Goal: Task Accomplishment & Management: Complete application form

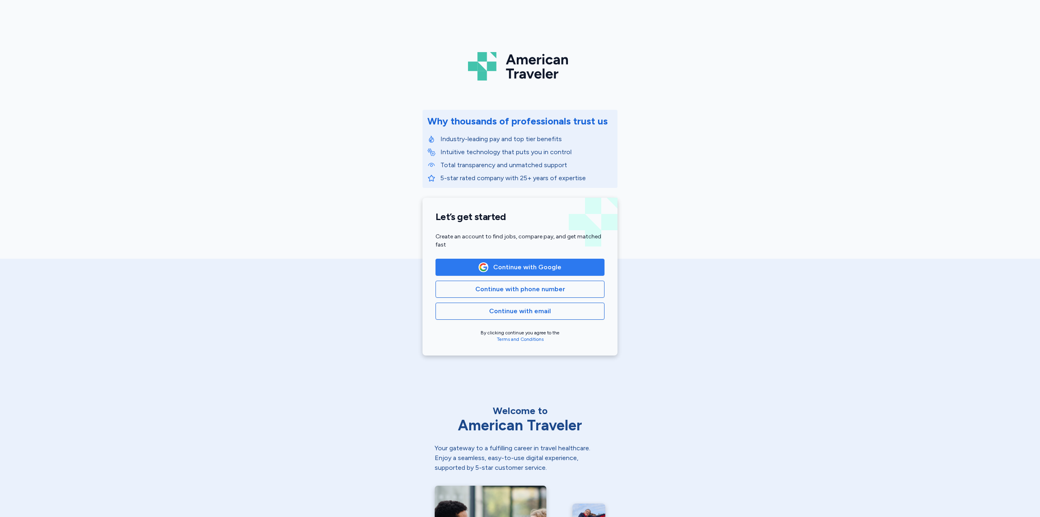
click at [516, 269] on span "Continue with Google" at bounding box center [527, 267] width 68 height 10
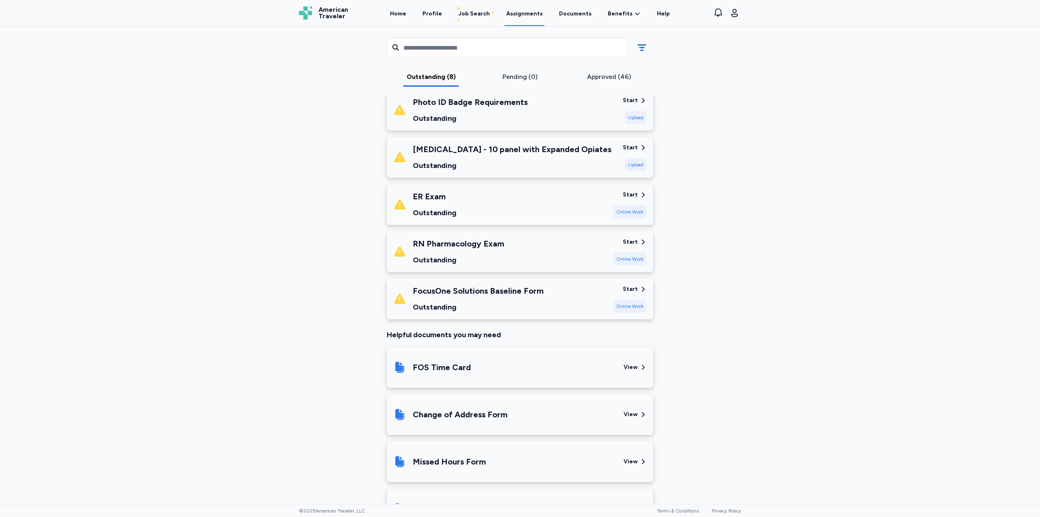
scroll to position [244, 0]
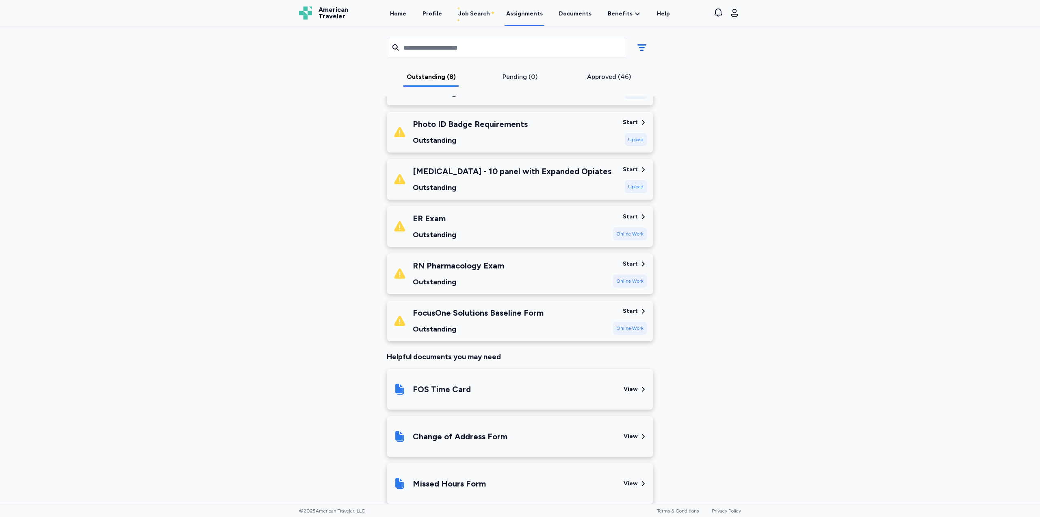
click at [633, 312] on div "Start" at bounding box center [630, 311] width 15 height 8
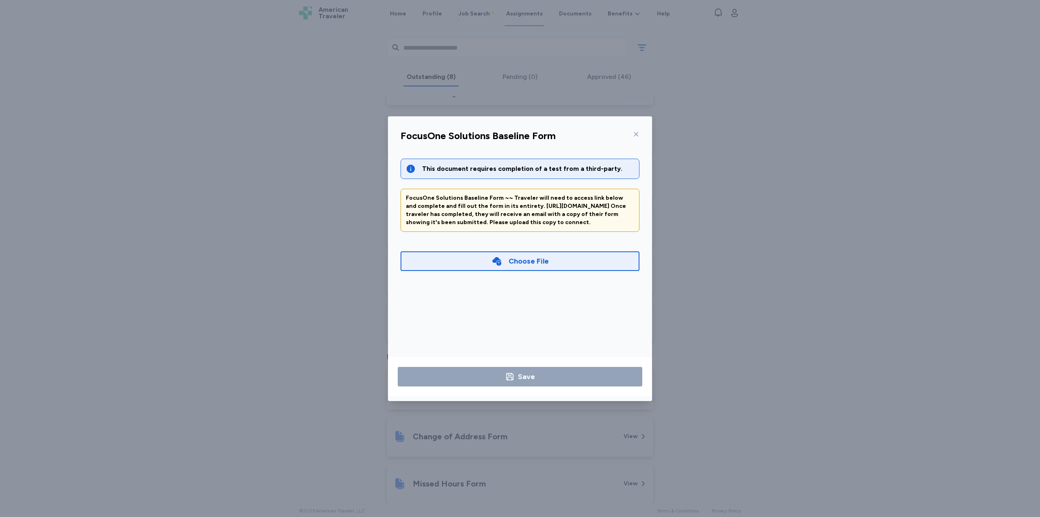
click at [517, 267] on div "Choose File" at bounding box center [529, 260] width 40 height 11
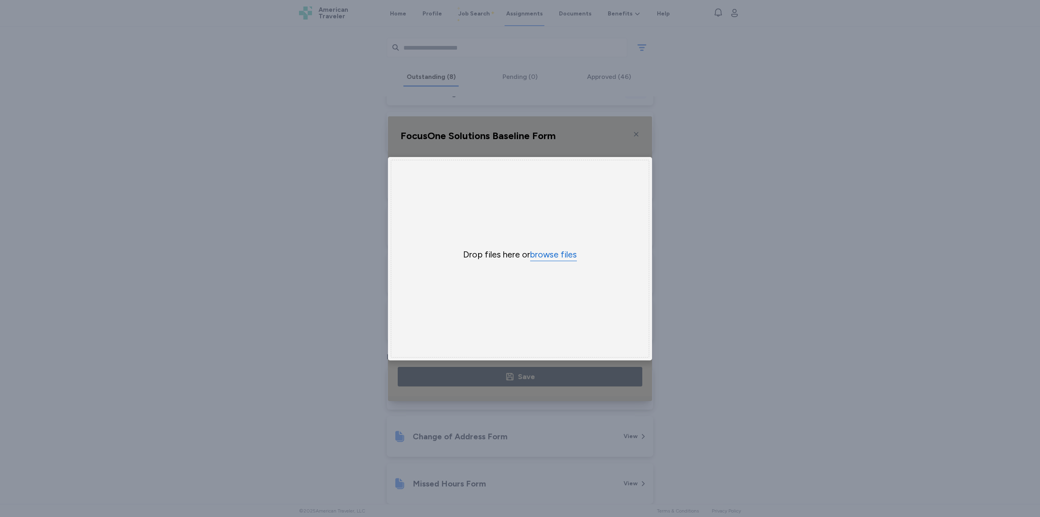
click at [547, 254] on button "browse files" at bounding box center [553, 255] width 47 height 12
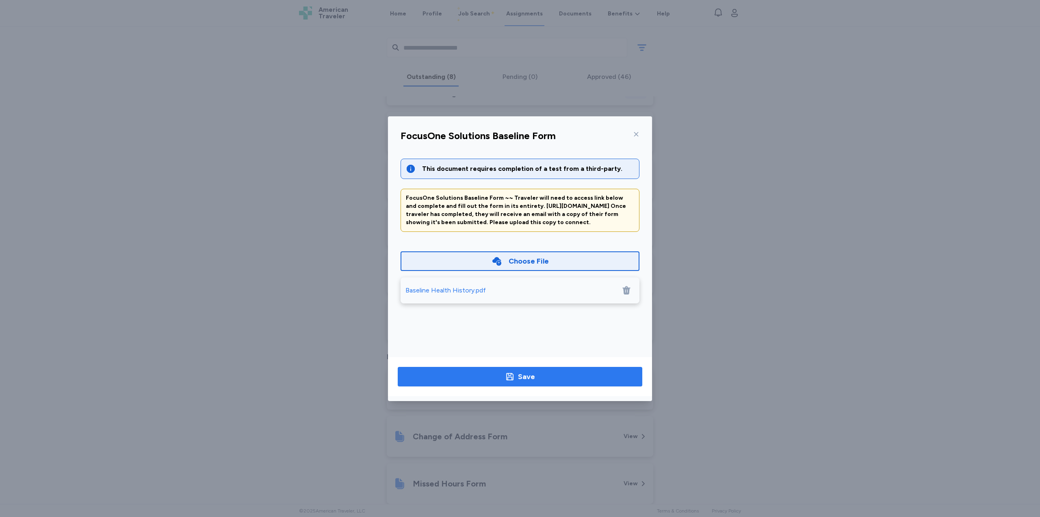
click at [563, 384] on button "Save" at bounding box center [520, 377] width 245 height 20
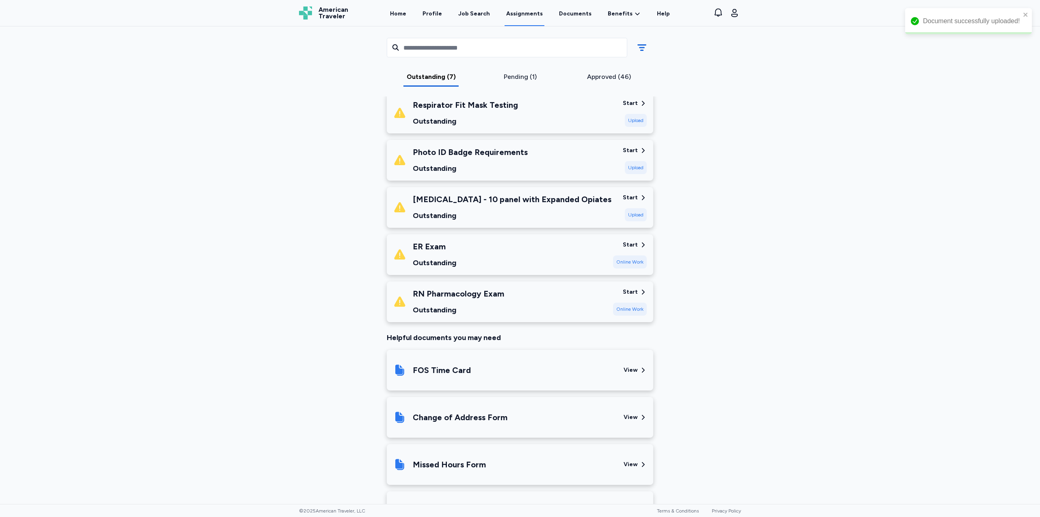
scroll to position [81, 0]
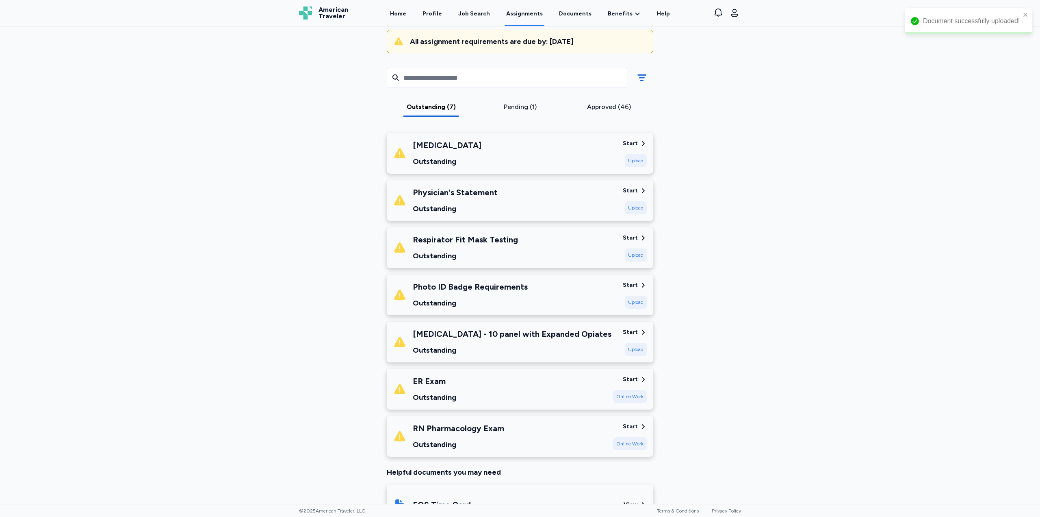
click at [526, 113] on div "Pending (1)" at bounding box center [520, 109] width 89 height 15
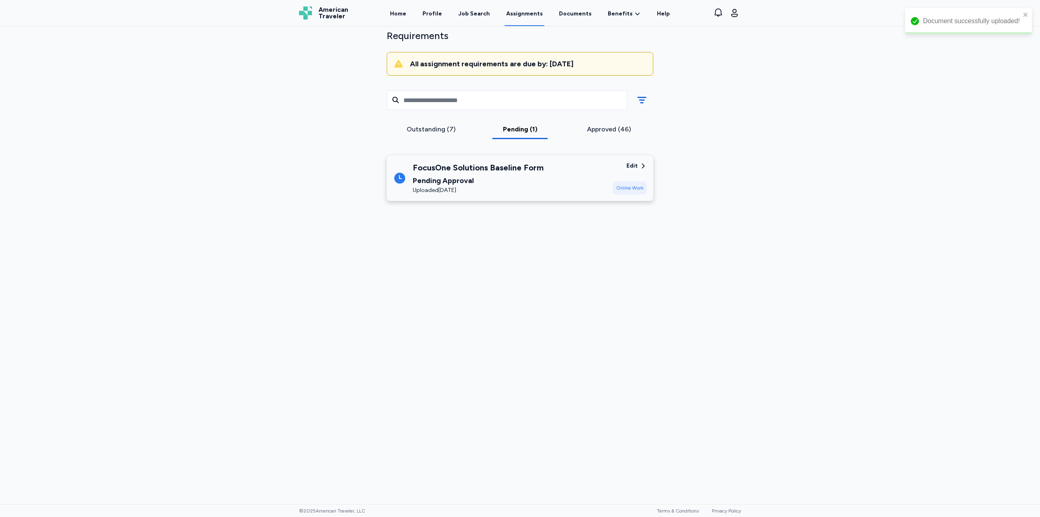
scroll to position [59, 0]
click at [435, 126] on div "Outstanding (7)" at bounding box center [431, 129] width 83 height 10
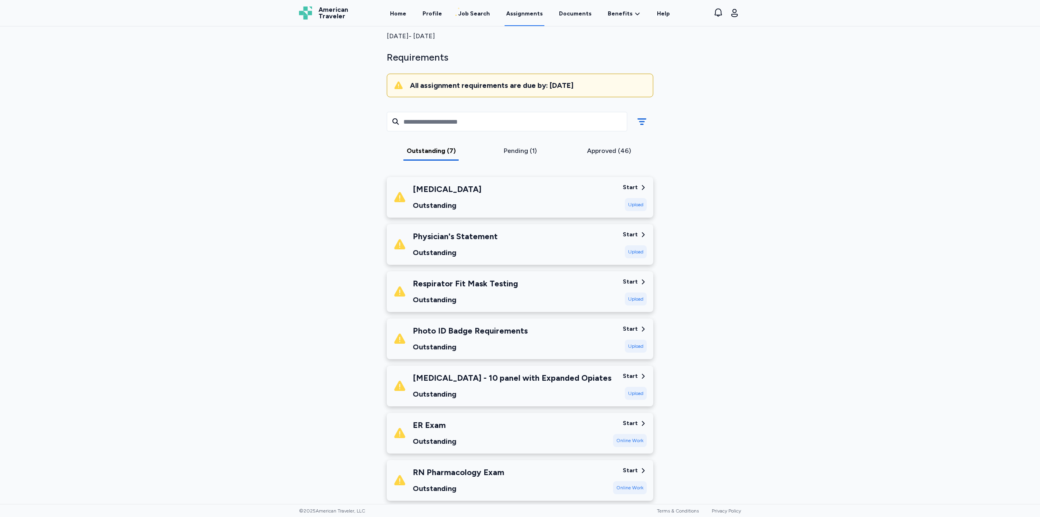
scroll to position [0, 0]
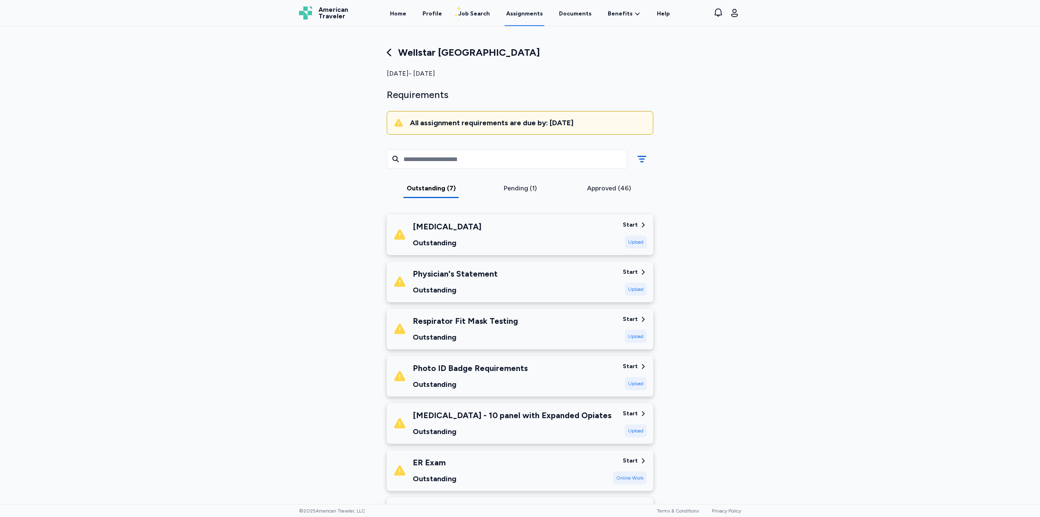
click at [493, 363] on div "Photo ID Badge Requirements" at bounding box center [470, 367] width 115 height 11
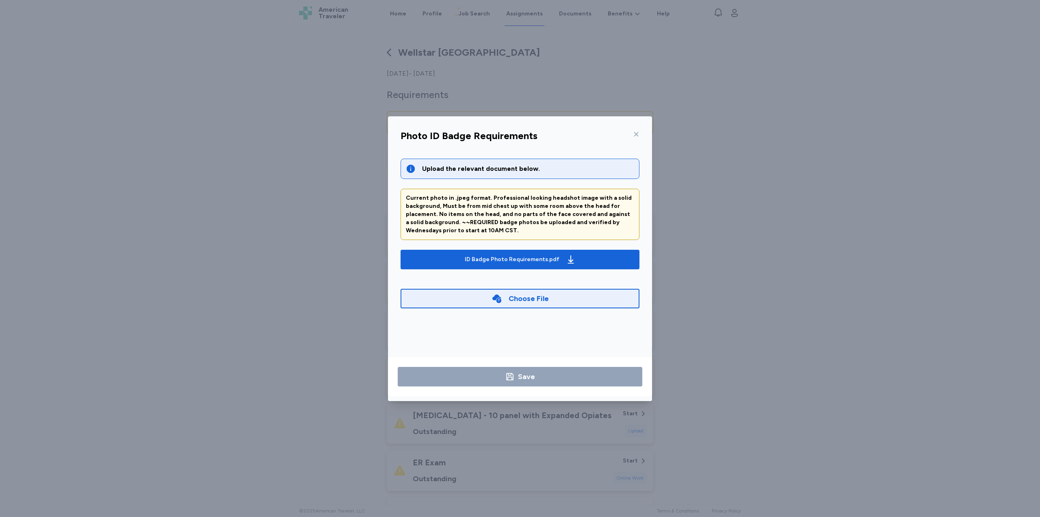
click at [634, 134] on icon at bounding box center [636, 134] width 7 height 7
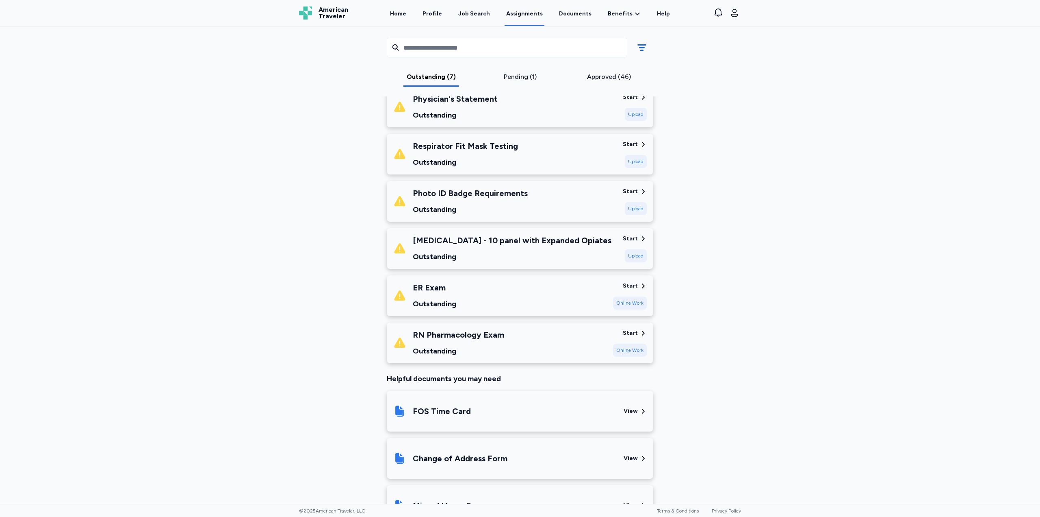
scroll to position [122, 0]
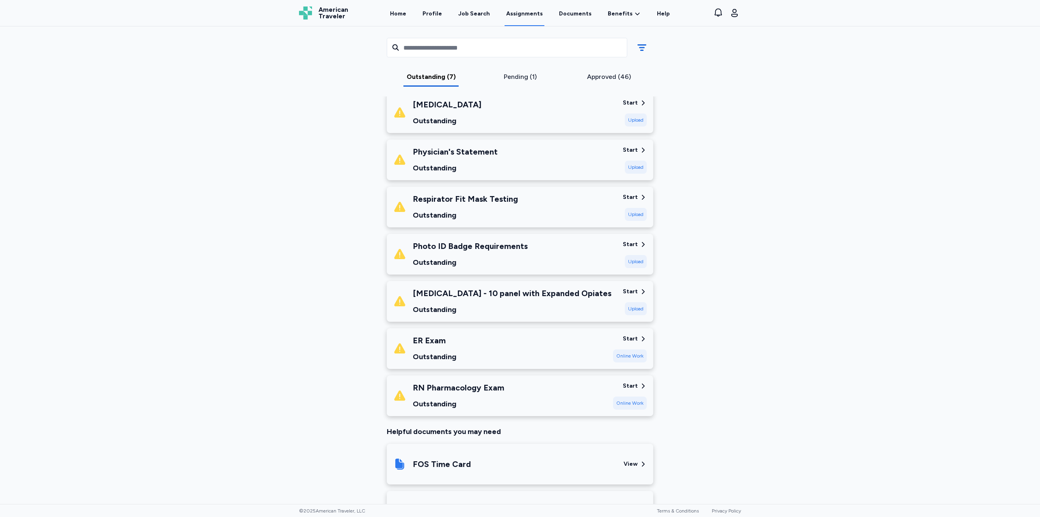
click at [630, 389] on div "Start" at bounding box center [630, 386] width 15 height 8
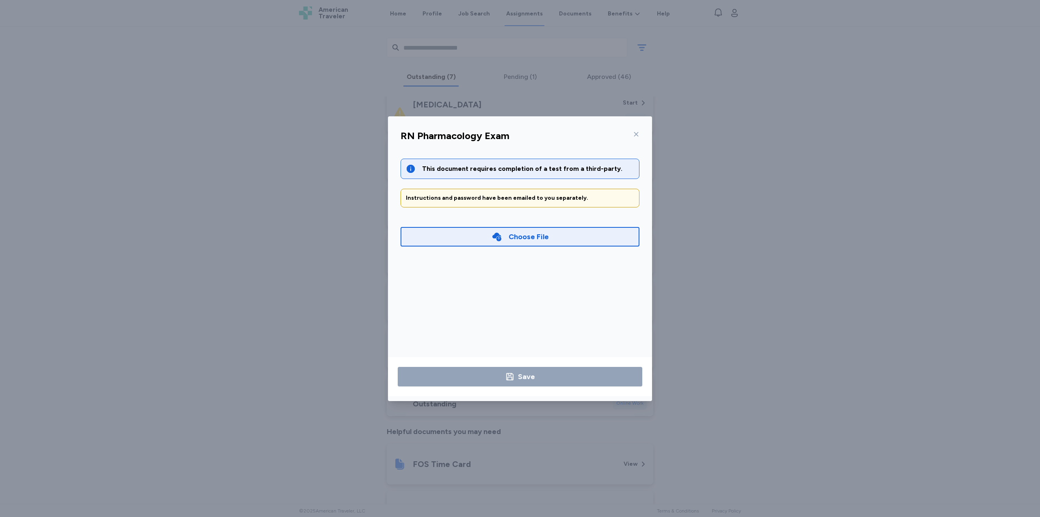
click at [634, 133] on icon at bounding box center [636, 134] width 7 height 7
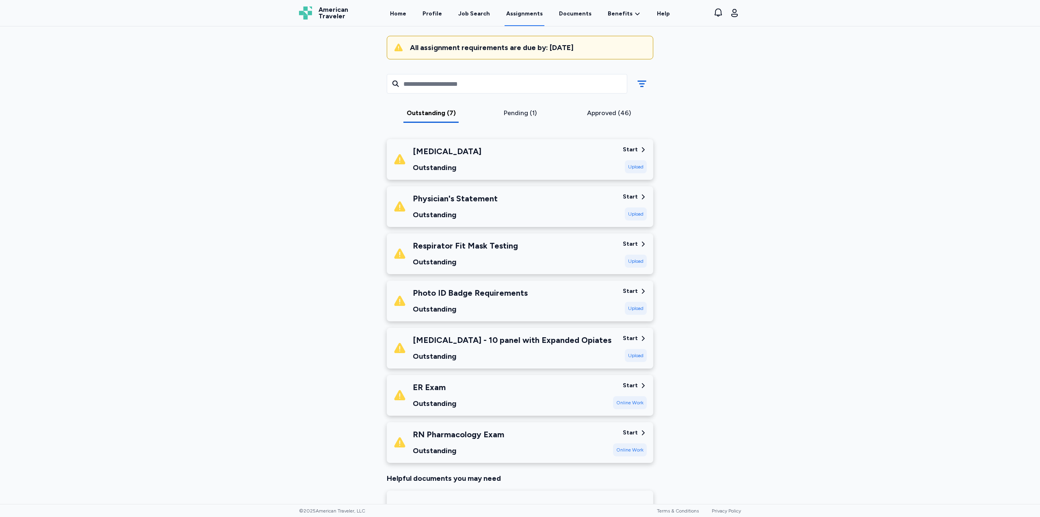
scroll to position [41, 0]
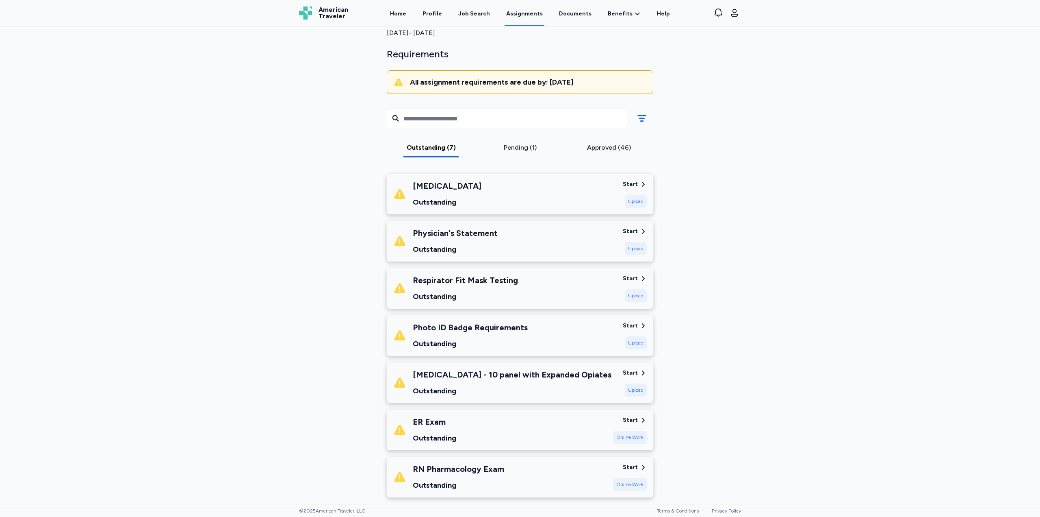
click at [521, 147] on div "Pending (1)" at bounding box center [520, 148] width 83 height 10
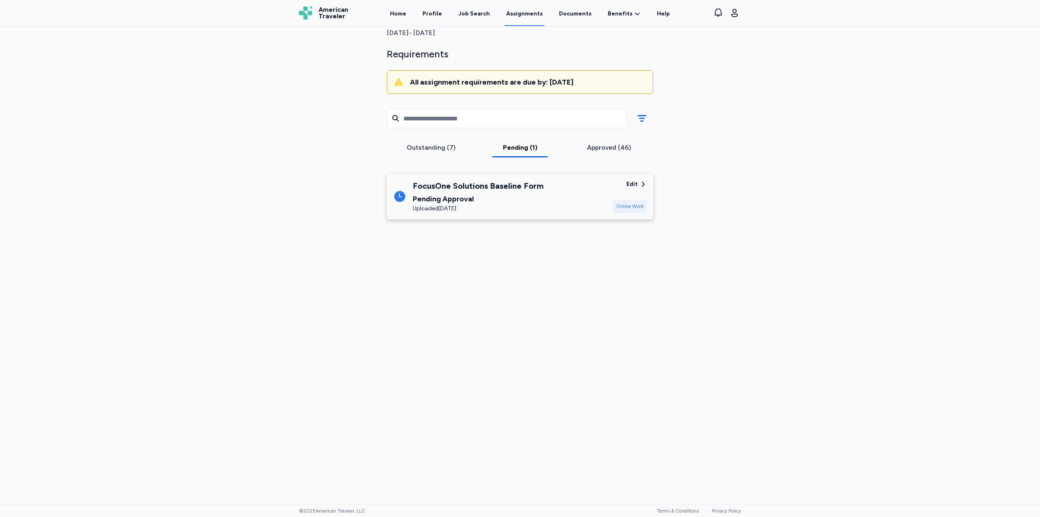
click at [604, 148] on div "Approved (46)" at bounding box center [609, 148] width 83 height 10
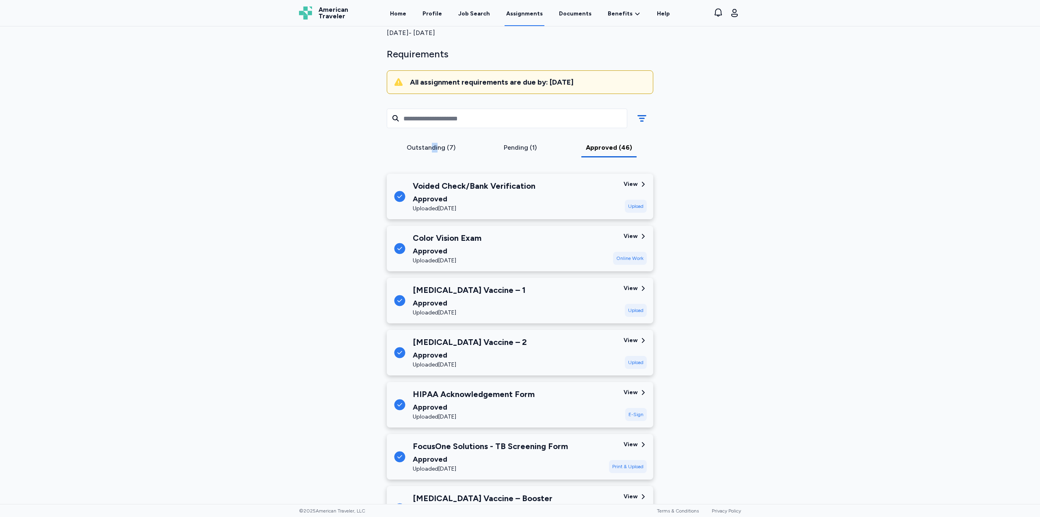
click at [434, 140] on div "Outstanding (7) Pending (1) Approved (46)" at bounding box center [520, 132] width 280 height 70
click at [418, 146] on div "Outstanding (7)" at bounding box center [431, 148] width 83 height 10
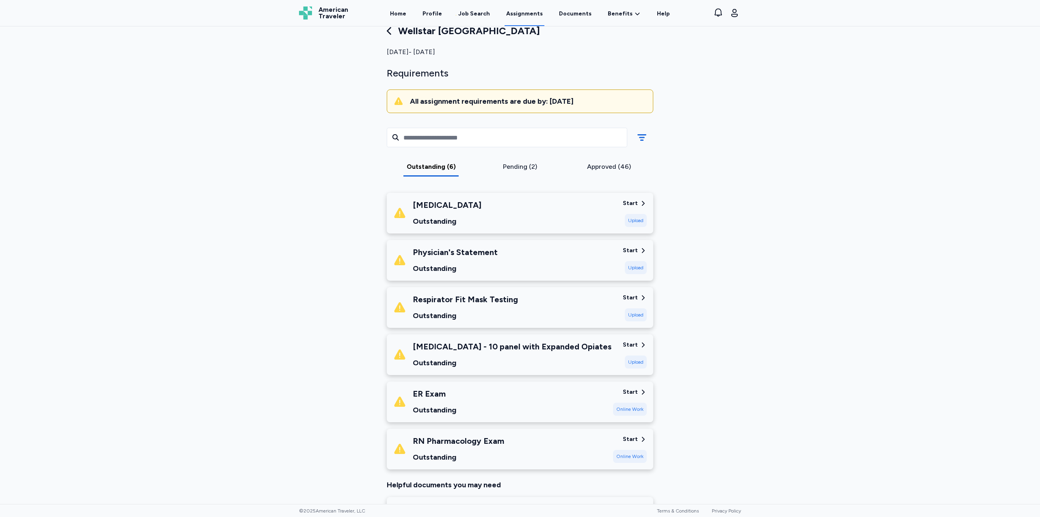
scroll to position [81, 0]
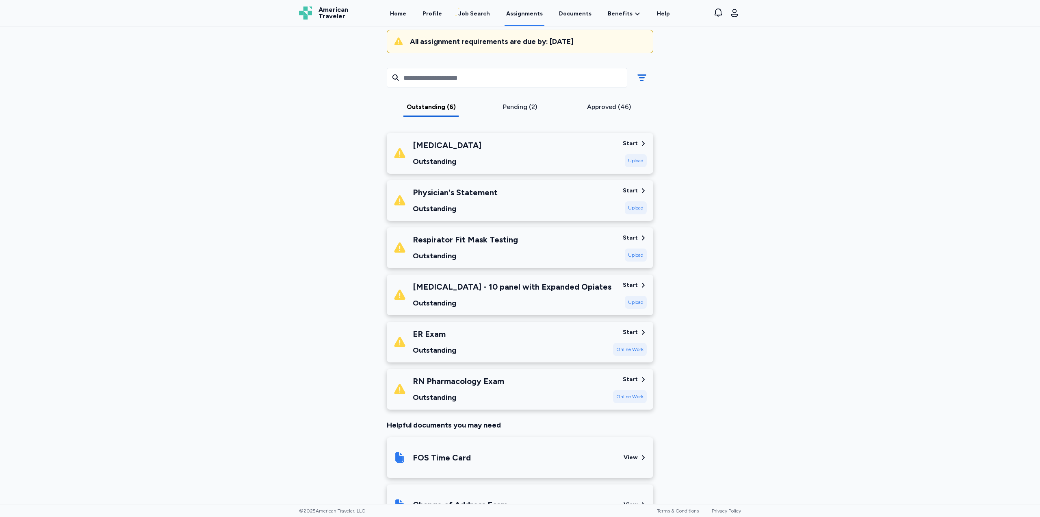
click at [484, 380] on div "RN Pharmacology Exam" at bounding box center [458, 380] width 91 height 11
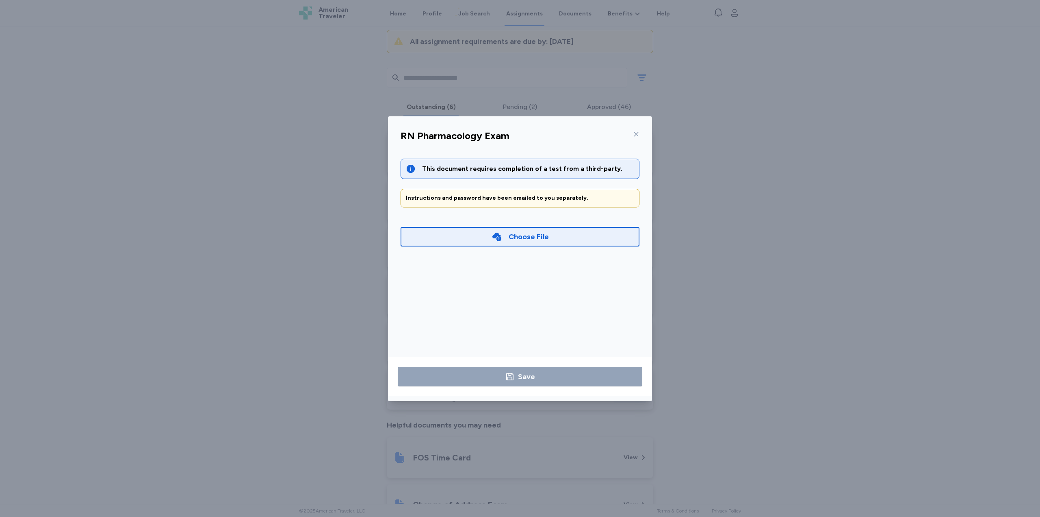
click at [500, 235] on icon at bounding box center [497, 236] width 9 height 9
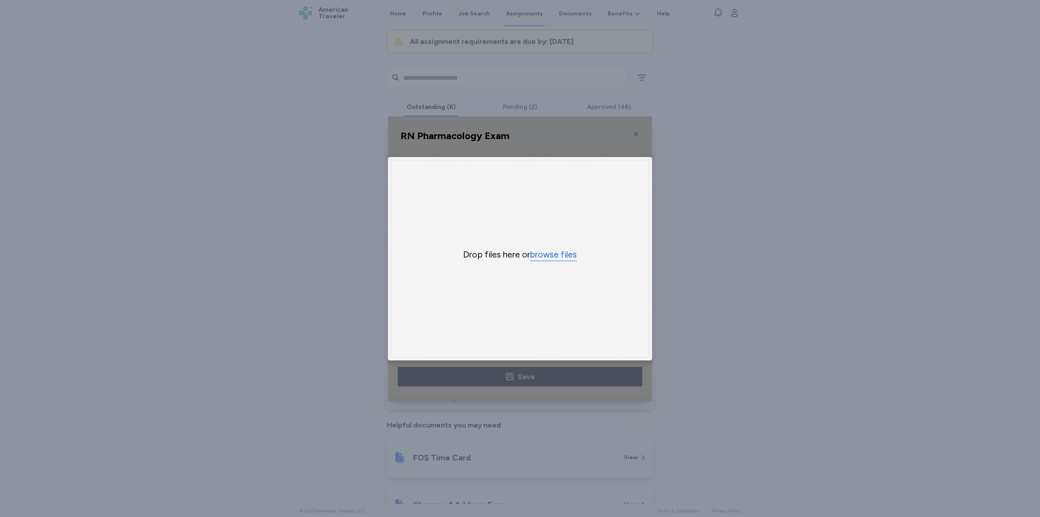
click at [558, 251] on button "browse files" at bounding box center [553, 255] width 47 height 12
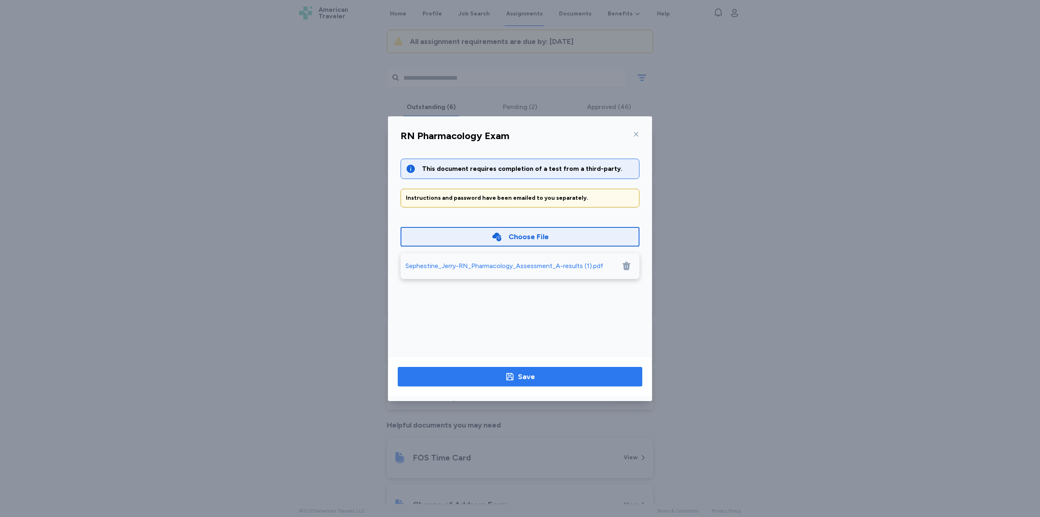
click at [520, 374] on div "Save" at bounding box center [526, 376] width 17 height 11
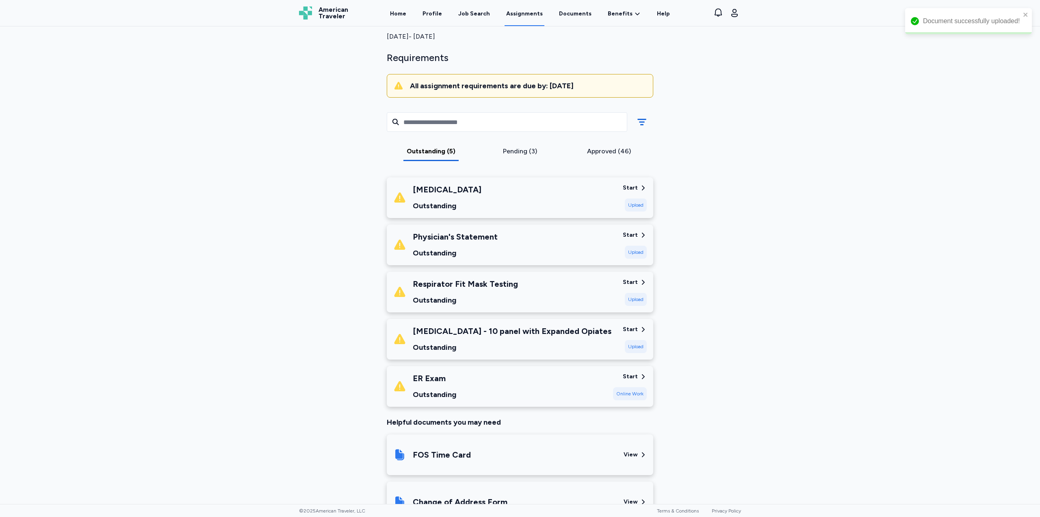
scroll to position [41, 0]
